Goal: Task Accomplishment & Management: Manage account settings

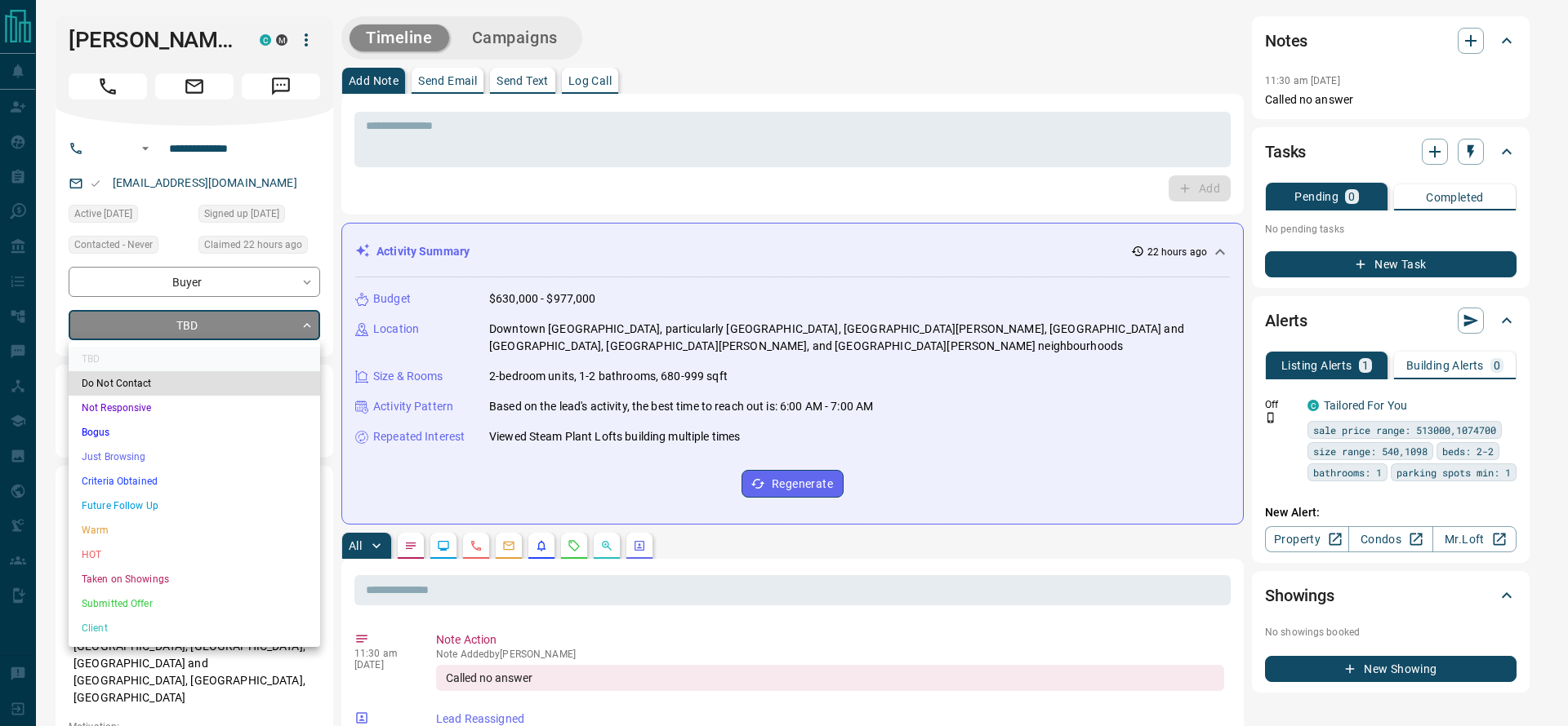
click at [96, 452] on li "Just Browsing" at bounding box center [194, 456] width 252 height 24
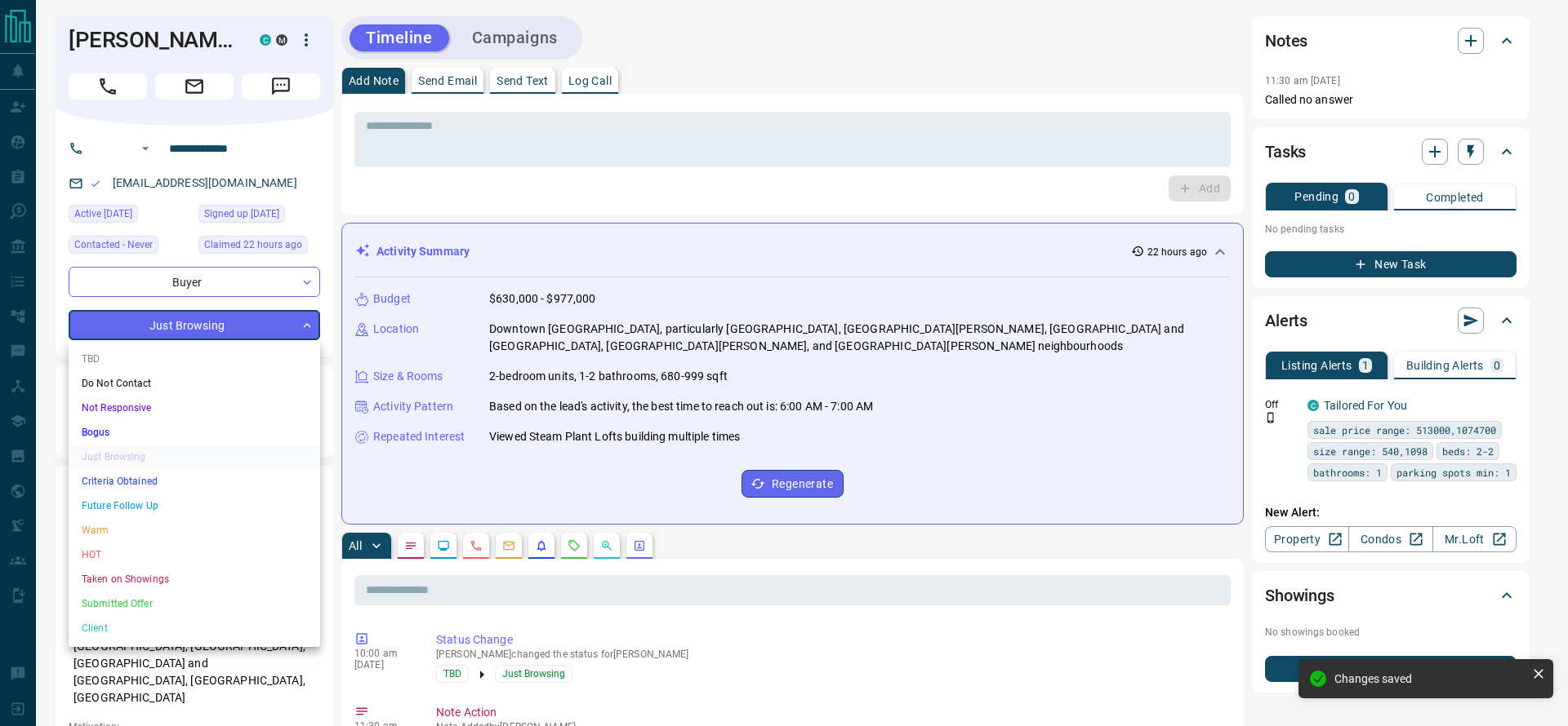
click at [94, 482] on li "Criteria Obtained" at bounding box center [194, 481] width 252 height 24
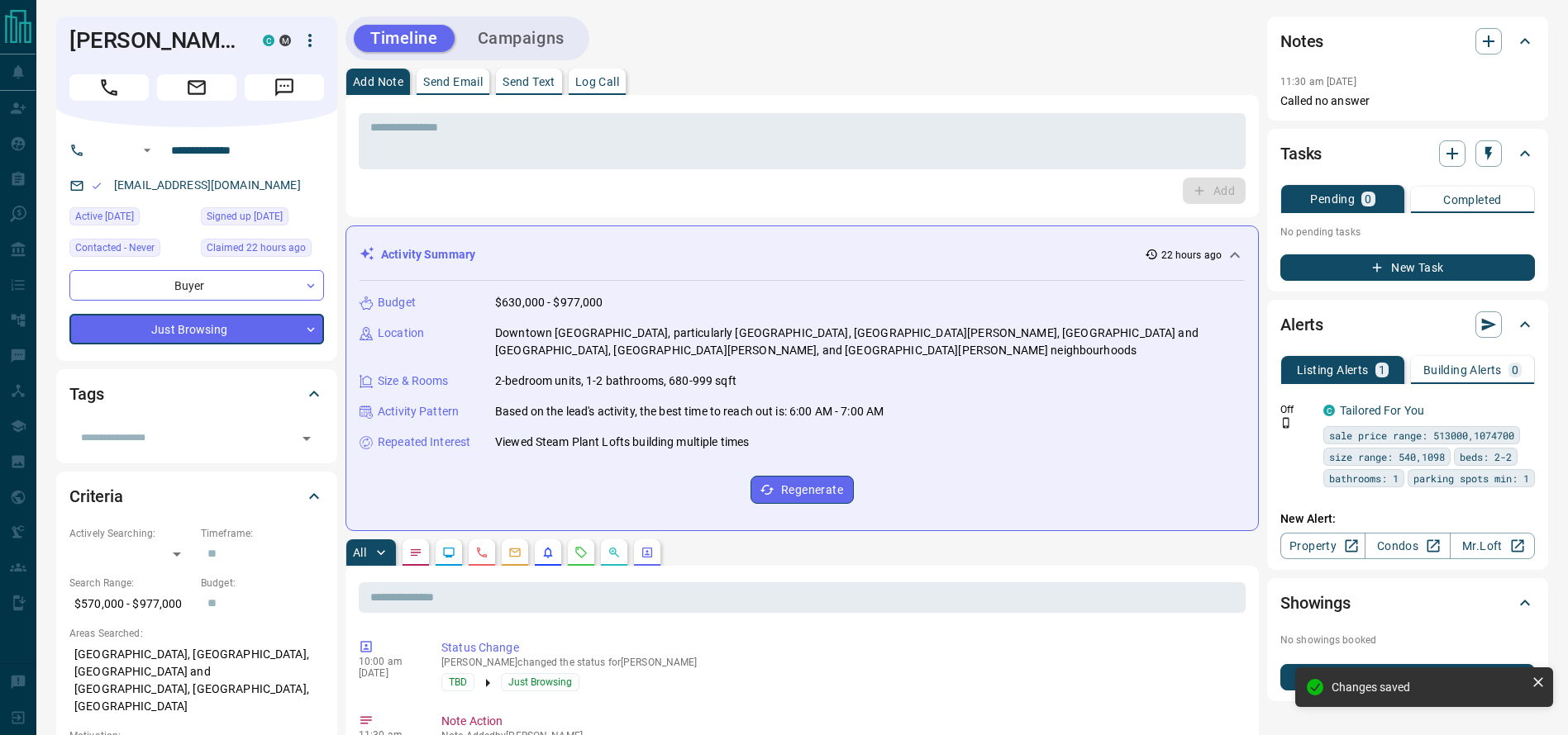
type input "*"
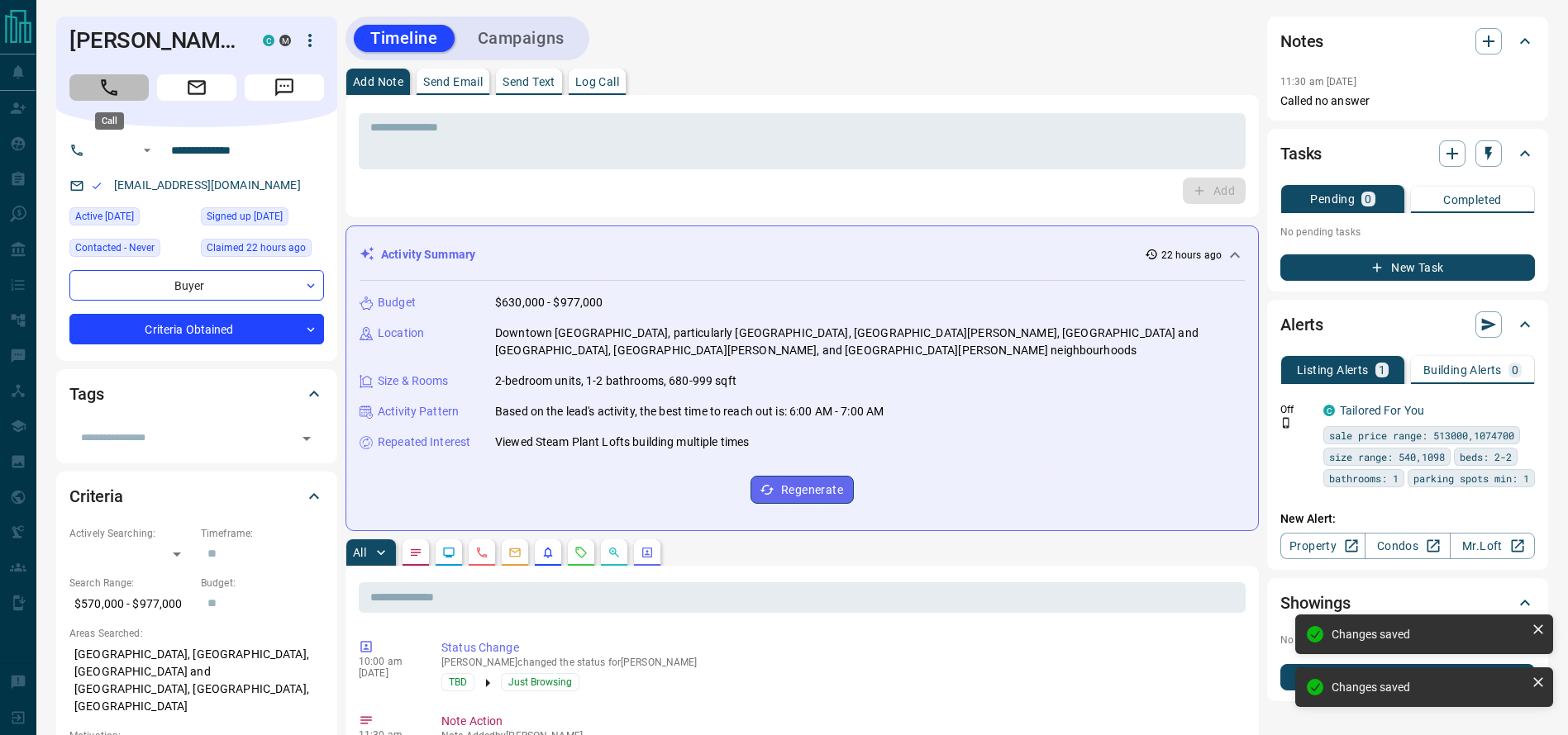
click at [106, 77] on icon "Call" at bounding box center [110, 88] width 22 height 22
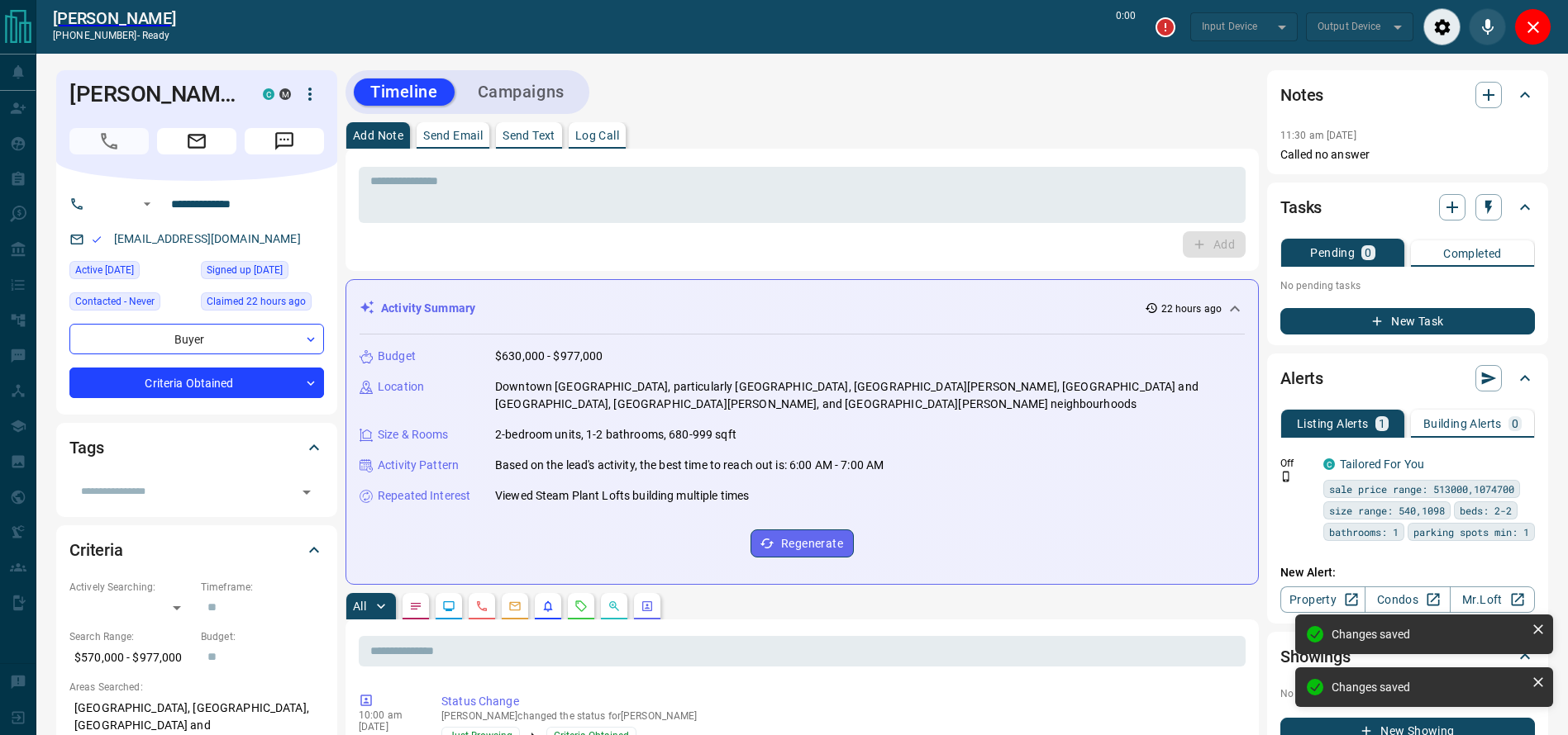
type input "*******"
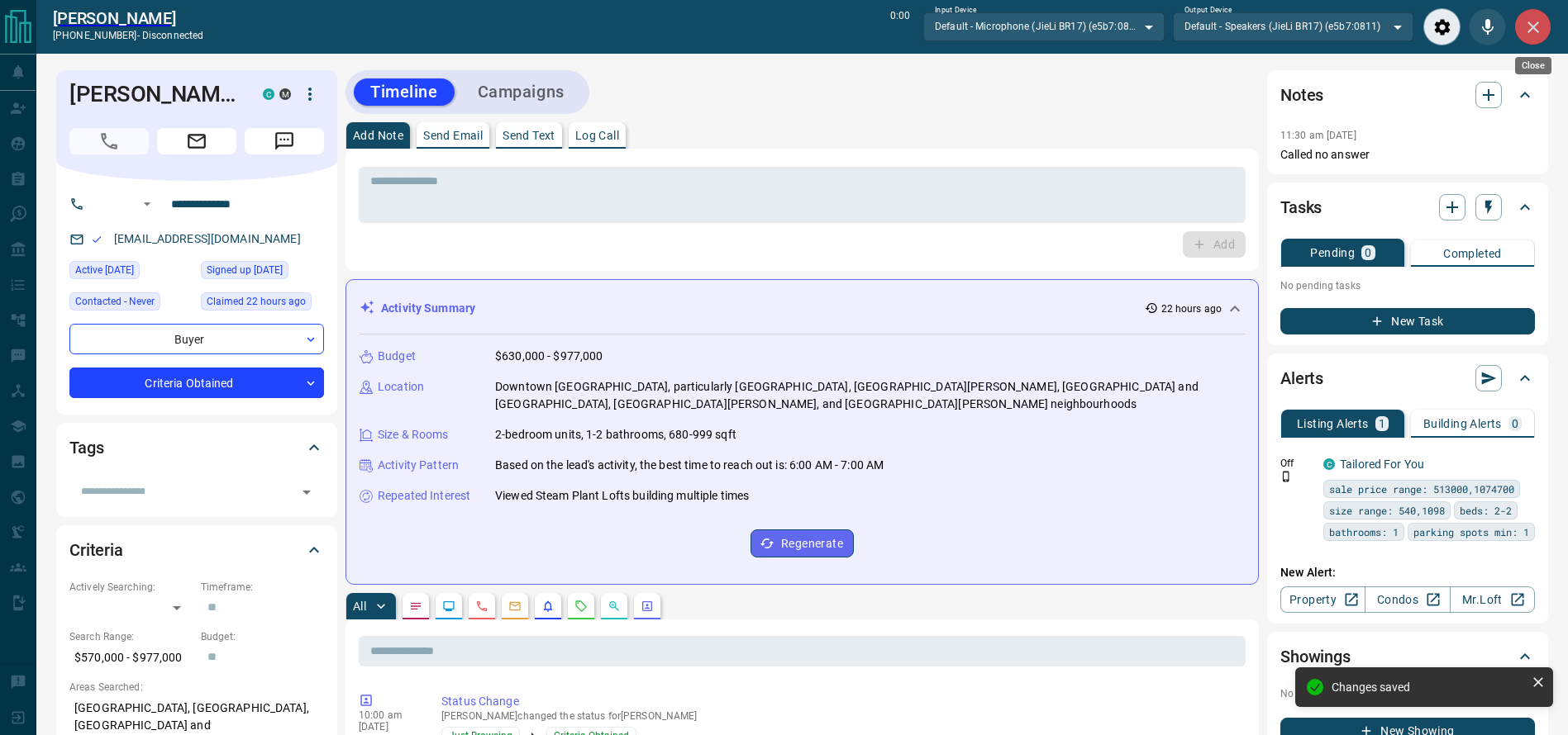
click at [1527, 34] on icon "Close" at bounding box center [1533, 27] width 20 height 20
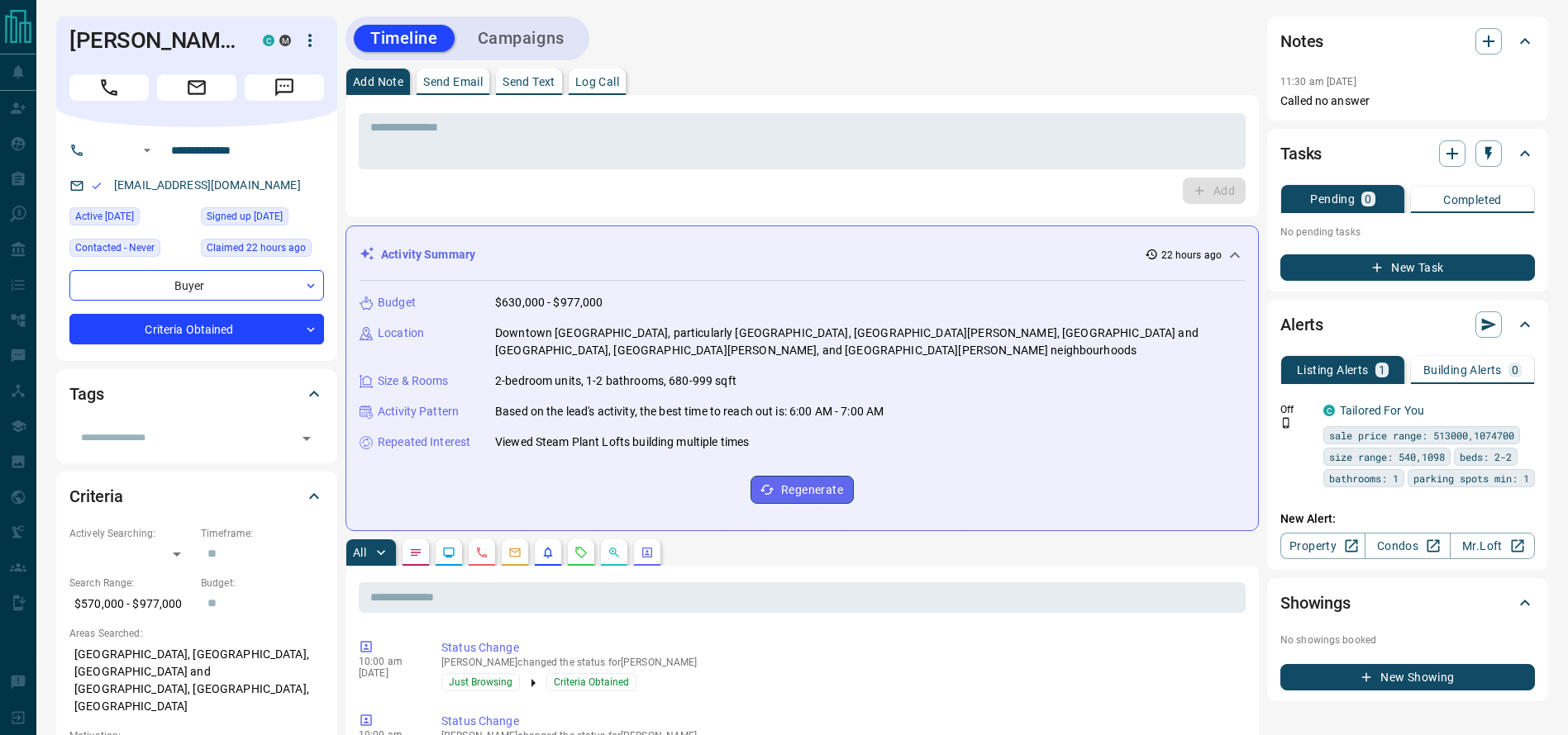
click at [1255, 127] on div "* ​ Add" at bounding box center [802, 156] width 913 height 122
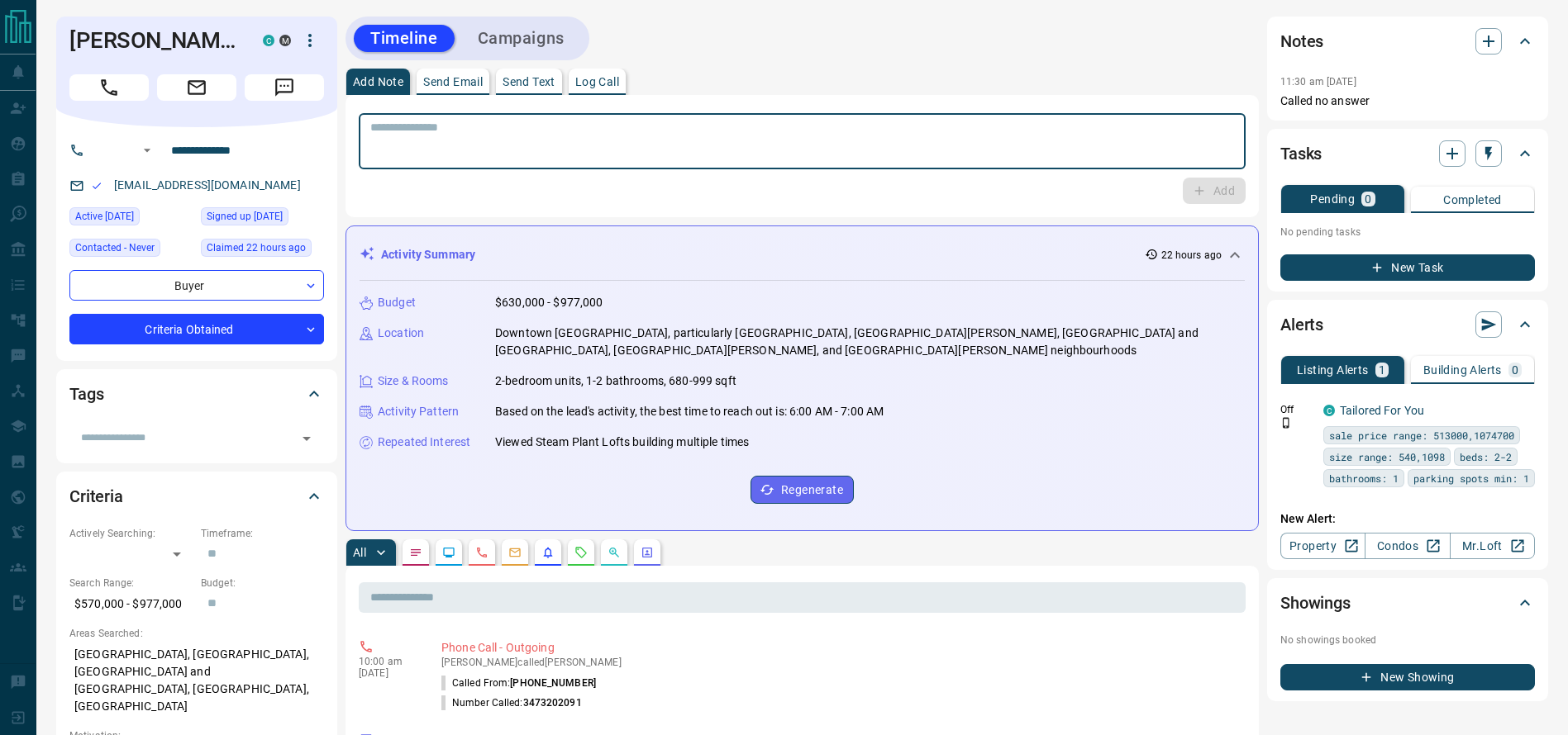
click at [1185, 136] on textarea at bounding box center [802, 142] width 864 height 42
type textarea "*"
type textarea "**********"
click at [1210, 185] on button "Add" at bounding box center [1214, 191] width 63 height 26
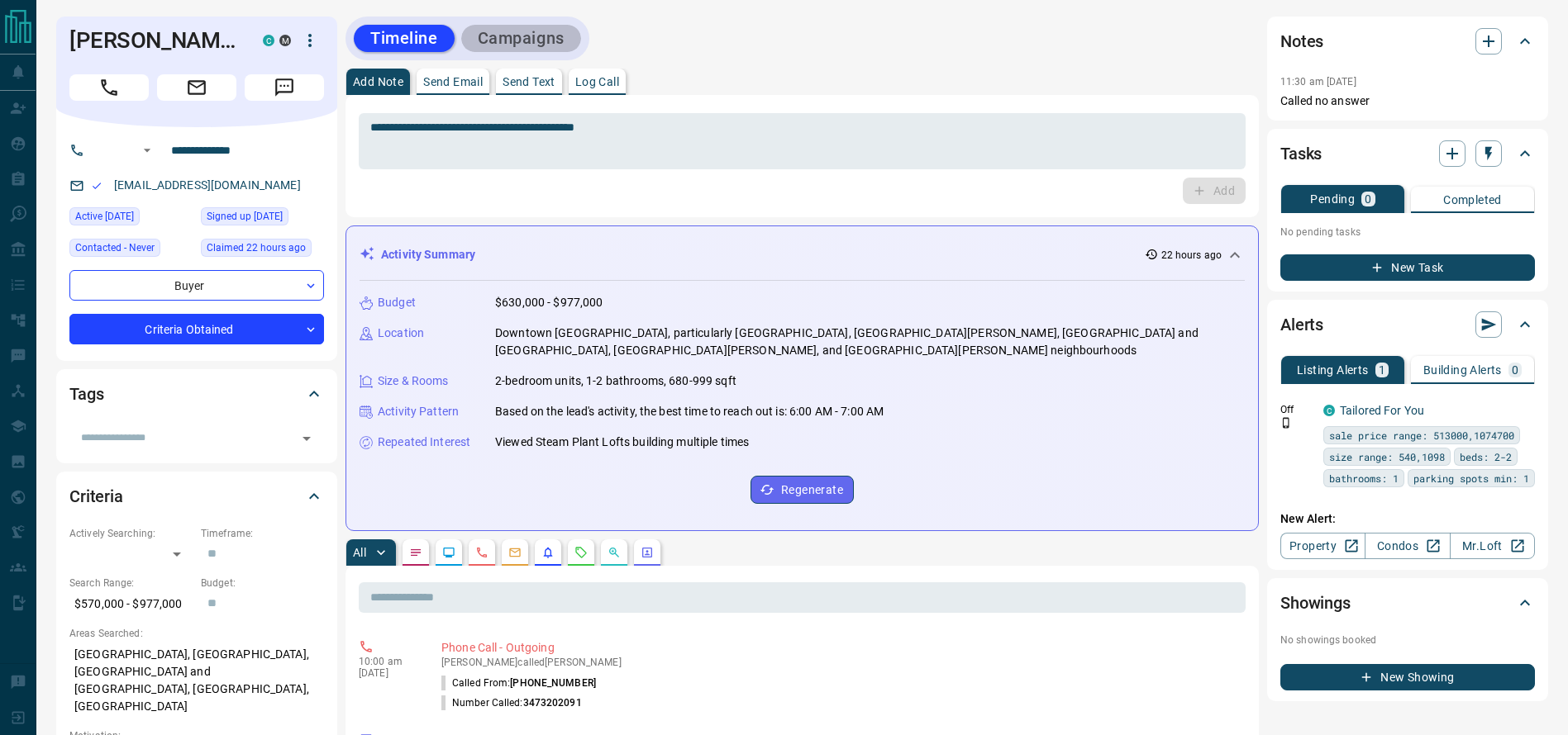
click at [562, 36] on button "Campaigns" at bounding box center [521, 38] width 120 height 27
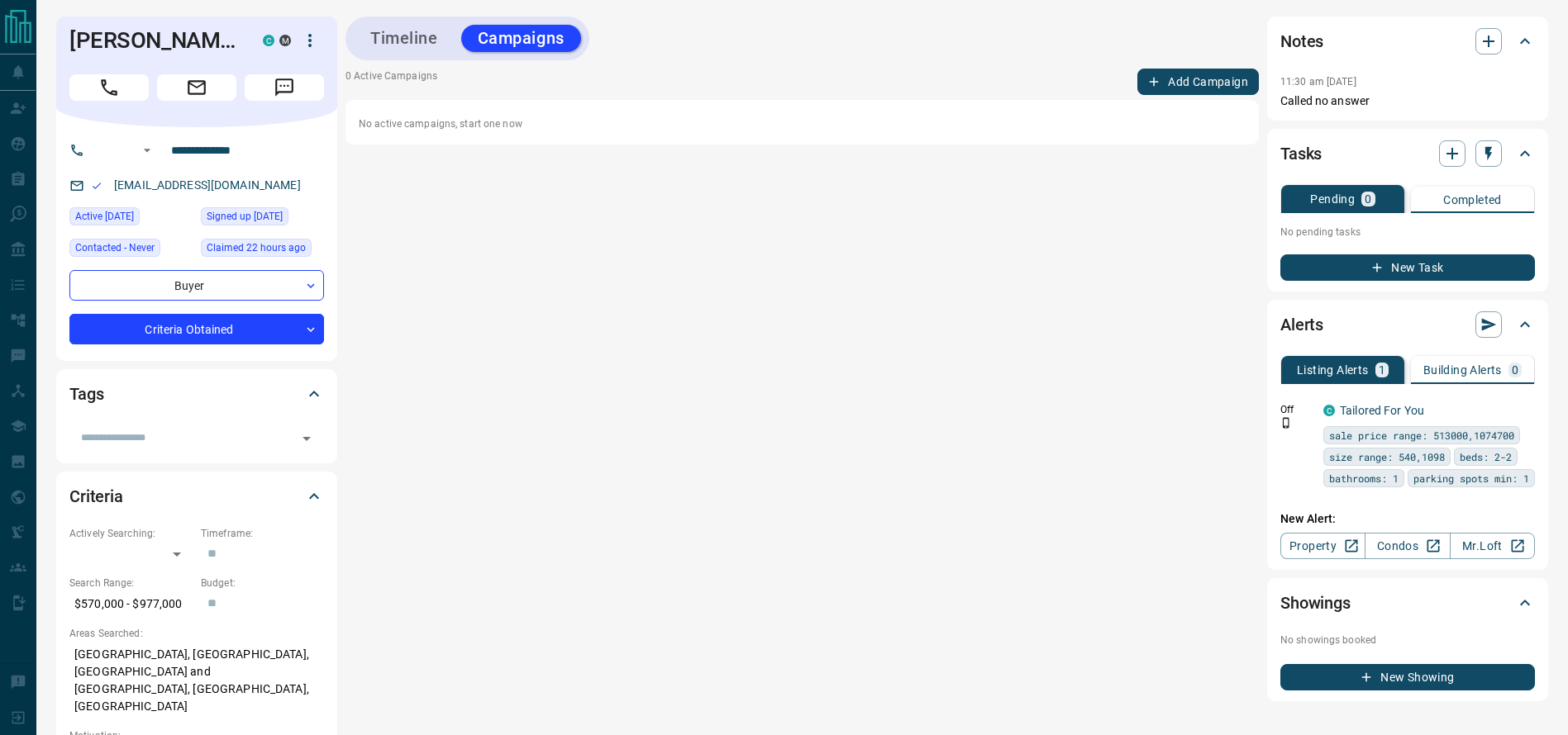
click at [1192, 69] on button "Add Campaign" at bounding box center [1197, 81] width 121 height 26
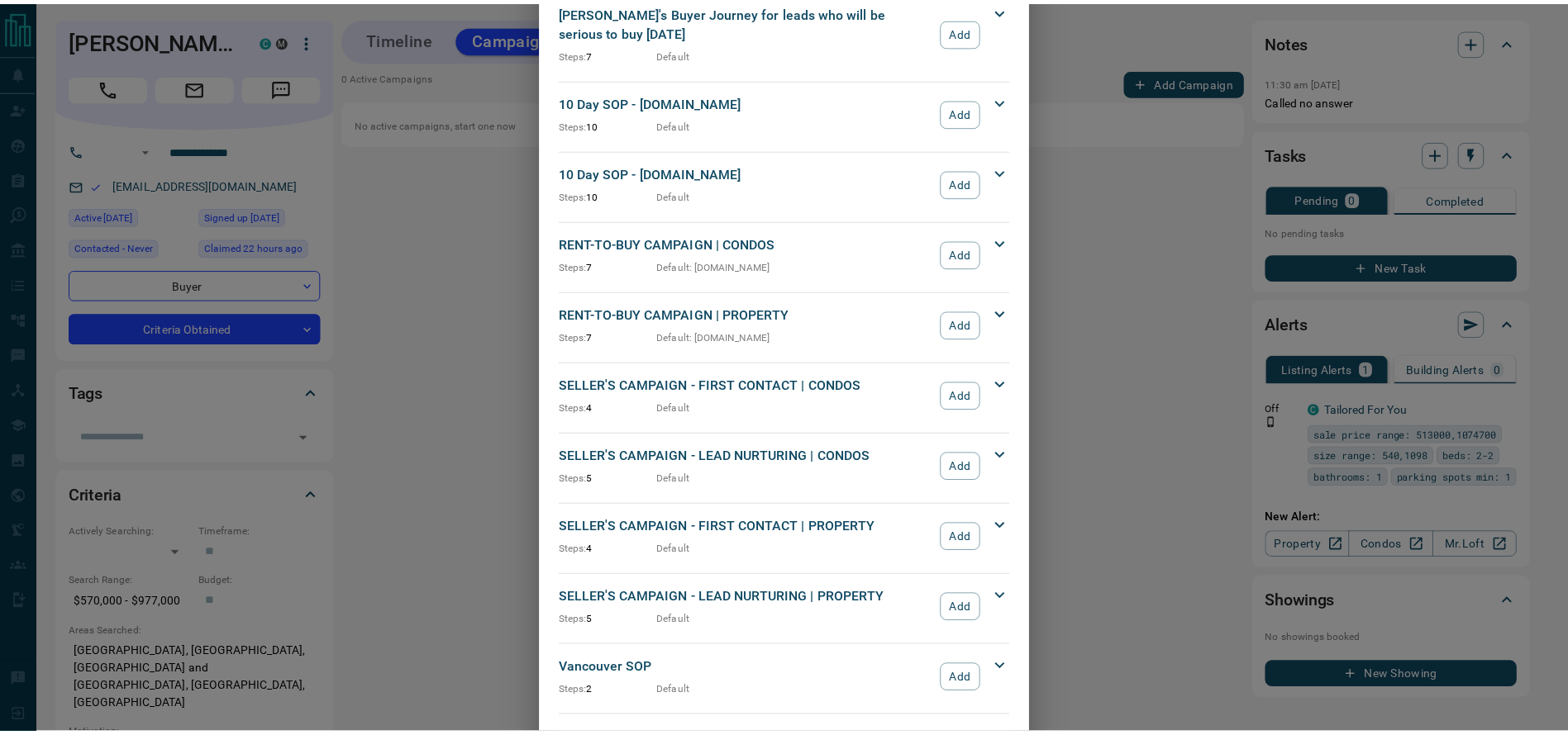
scroll to position [1401, 0]
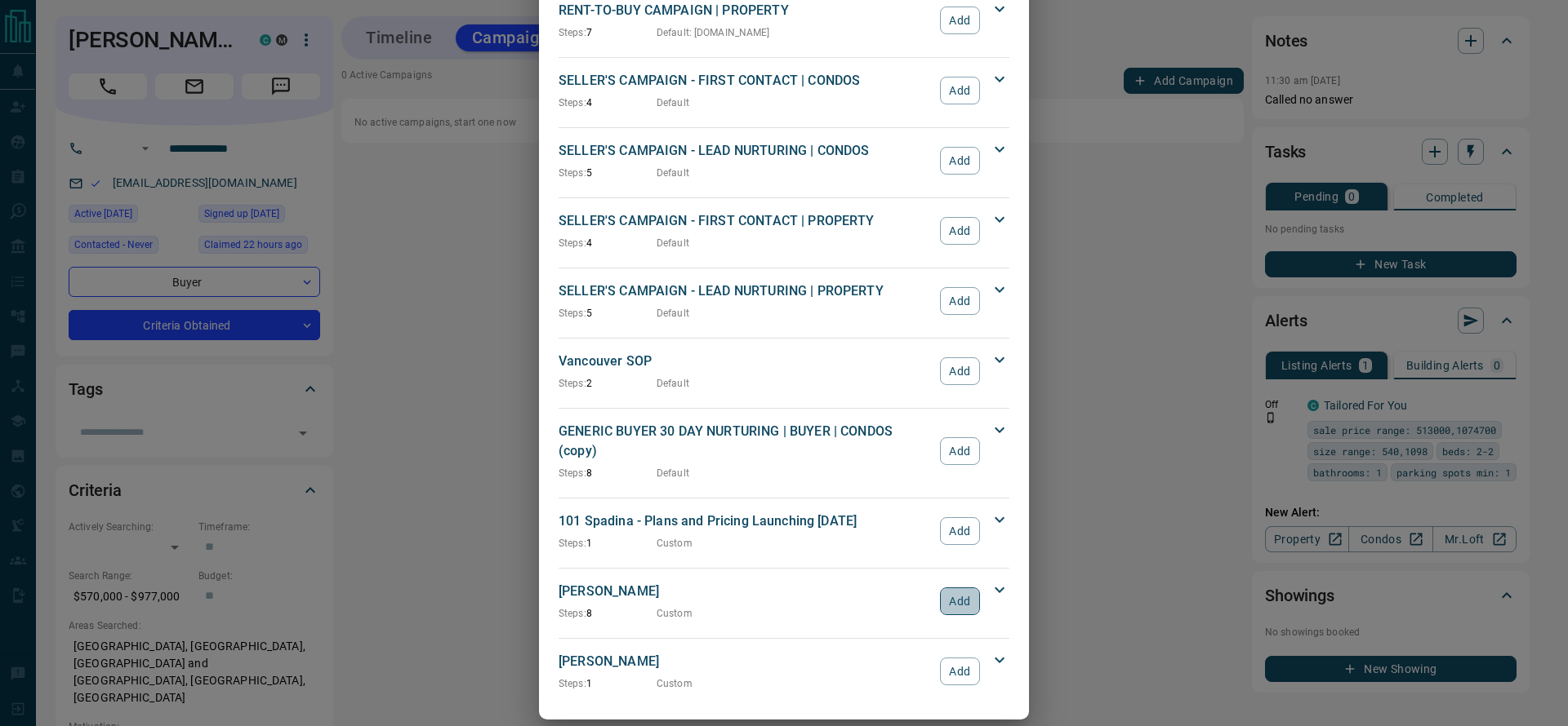
click at [940, 588] on button "Add" at bounding box center [960, 602] width 40 height 28
